Goal: Task Accomplishment & Management: Manage account settings

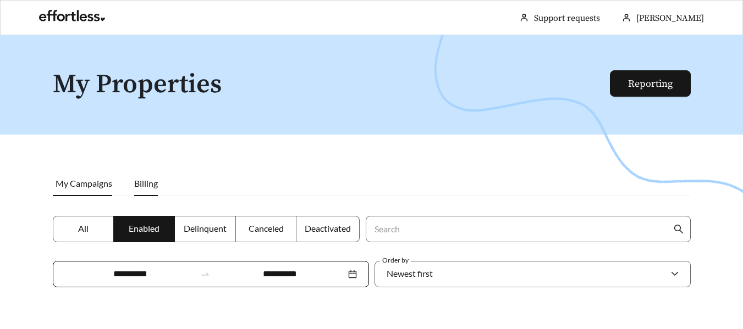
click at [157, 186] on span "Billing" at bounding box center [146, 183] width 24 height 10
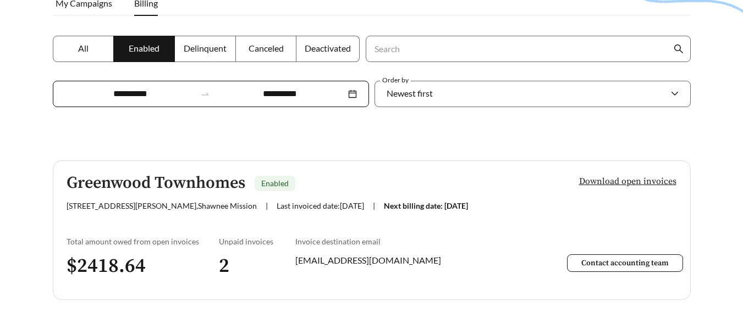
scroll to position [181, 0]
click at [131, 201] on span "[STREET_ADDRESS][PERSON_NAME]" at bounding box center [162, 205] width 190 height 9
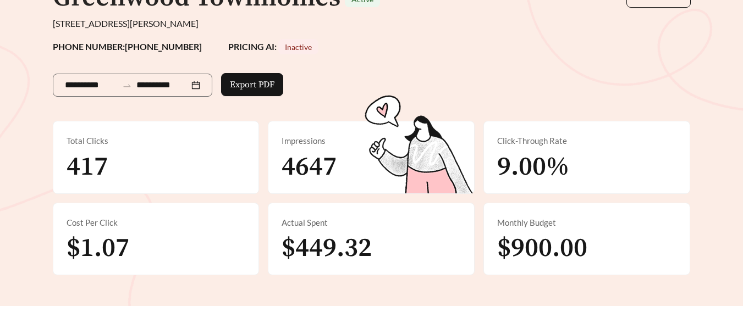
scroll to position [119, 0]
click at [269, 89] on span "Export PDF" at bounding box center [252, 84] width 45 height 13
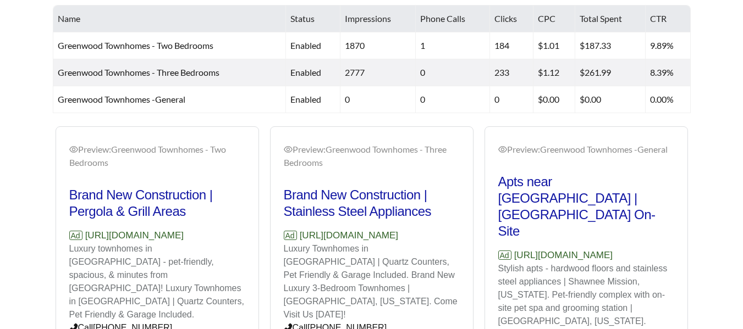
scroll to position [497, 0]
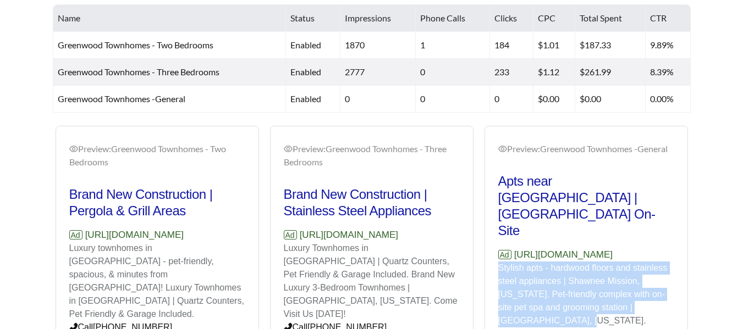
drag, startPoint x: 498, startPoint y: 247, endPoint x: 647, endPoint y: 301, distance: 158.4
click at [647, 301] on p "Stylish apts - hardwood floors and stainless steel appliances | Shawnee Mission…" at bounding box center [586, 295] width 176 height 66
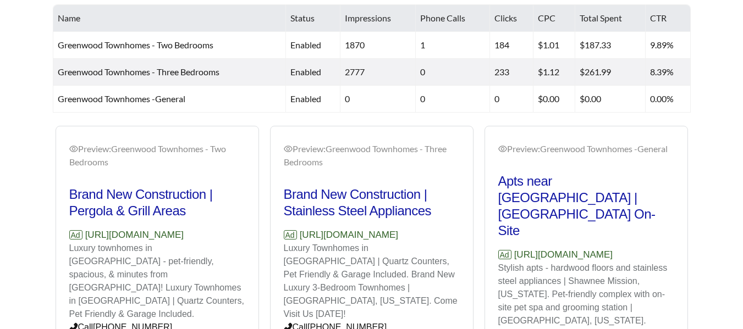
click at [694, 214] on div "Preview: Greenwood Townhomes - Two Bedrooms Brand New Construction | Pergola & …" at bounding box center [372, 268] width 660 height 284
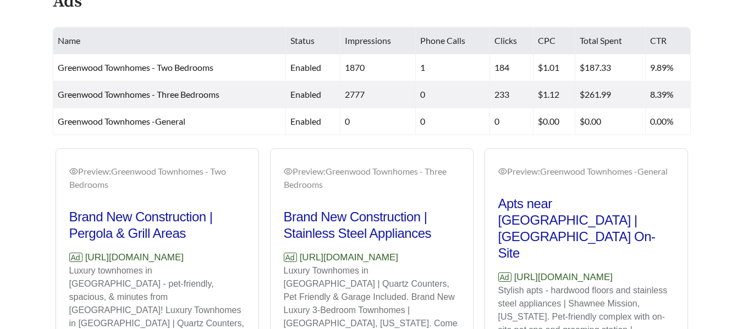
scroll to position [474, 0]
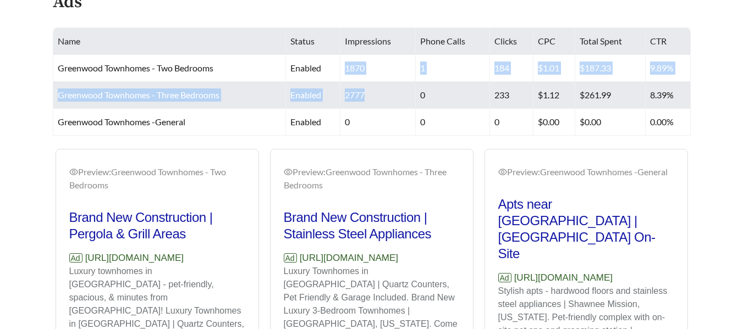
drag, startPoint x: 344, startPoint y: 69, endPoint x: 374, endPoint y: 93, distance: 38.0
click at [374, 93] on tbody "Greenwood Townhomes - Two Bedrooms enabled 1870 1 184 $1.01 $187.33 9.89% Green…" at bounding box center [371, 95] width 637 height 81
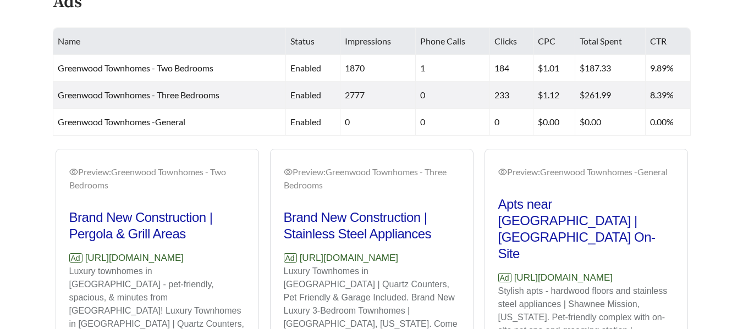
click at [685, 176] on div "Preview: Greenwood Townhomes -General Apts near [GEOGRAPHIC_DATA] | [GEOGRAPHIC…" at bounding box center [586, 292] width 202 height 280
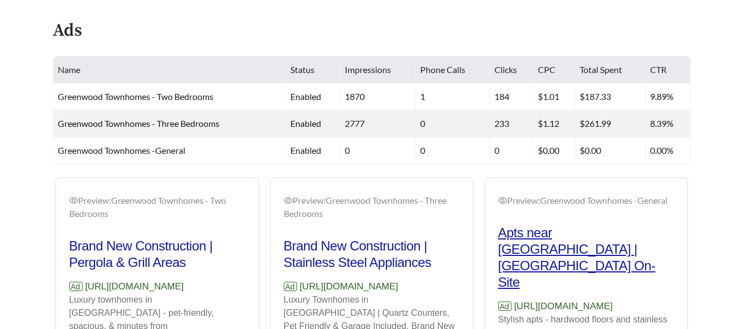
scroll to position [445, 0]
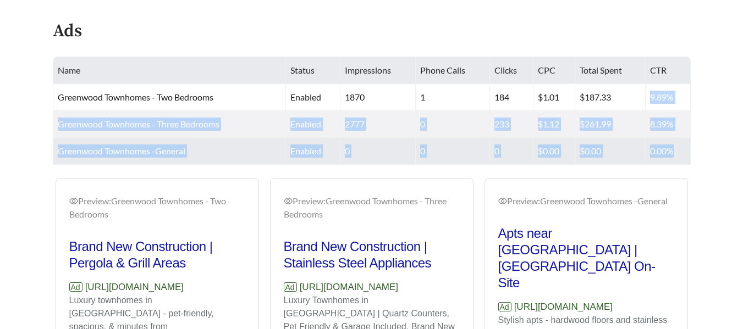
drag, startPoint x: 648, startPoint y: 95, endPoint x: 677, endPoint y: 145, distance: 57.9
click at [677, 145] on tbody "Greenwood Townhomes - Two Bedrooms enabled 1870 1 184 $1.01 $187.33 9.89% Green…" at bounding box center [371, 124] width 637 height 81
click at [688, 156] on td "0.00%" at bounding box center [667, 151] width 45 height 27
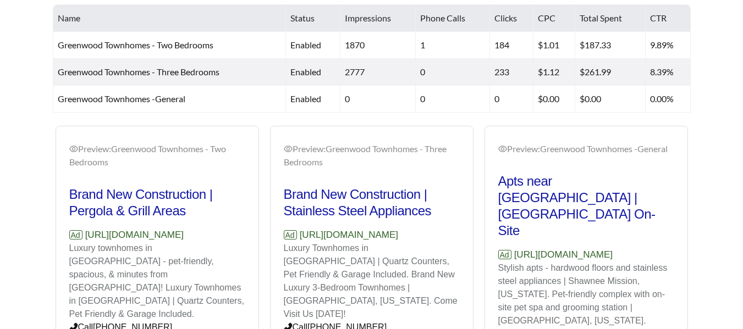
scroll to position [498, 0]
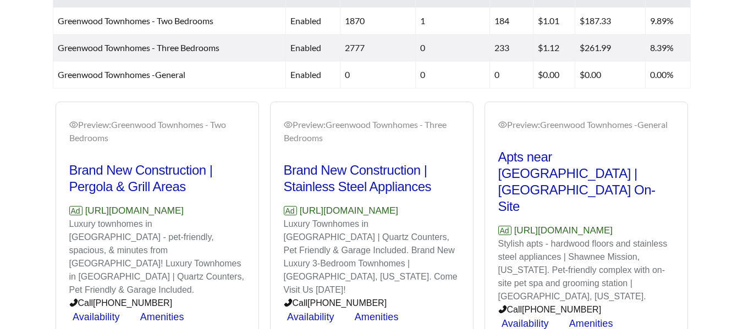
scroll to position [520, 0]
